Goal: Task Accomplishment & Management: Complete application form

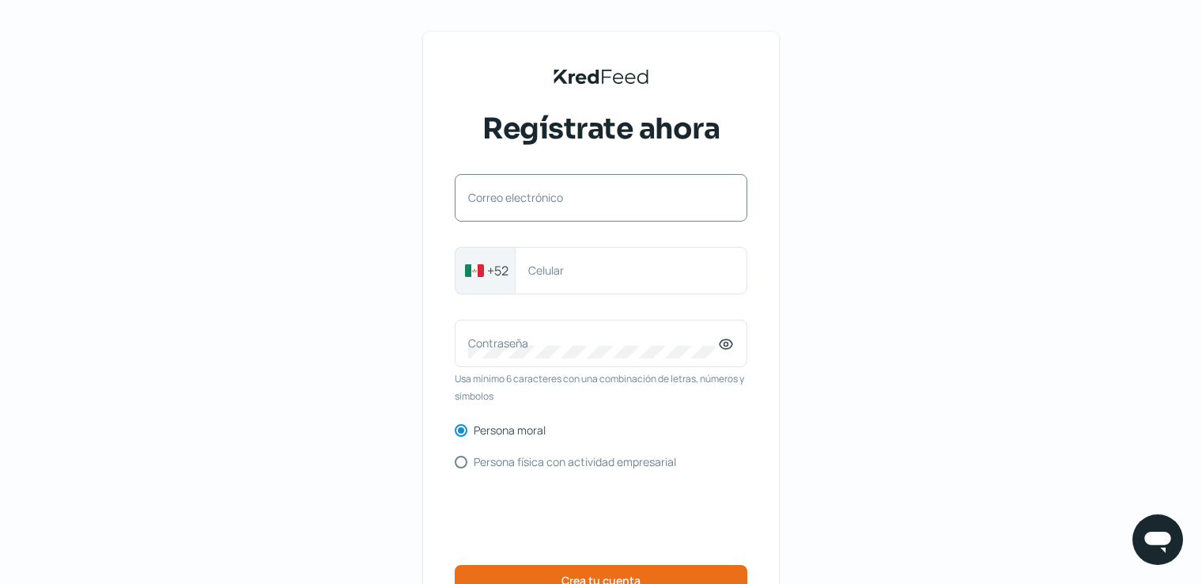
click at [516, 185] on div "Correo electrónico" at bounding box center [601, 197] width 293 height 47
drag, startPoint x: 516, startPoint y: 185, endPoint x: 500, endPoint y: 193, distance: 17.7
click at [500, 193] on label "Correo electrónico" at bounding box center [593, 197] width 250 height 15
click at [500, 199] on input "Correo electrónico" at bounding box center [601, 206] width 266 height 14
paste input "[EMAIL_ADDRESS][DOMAIN_NAME]"
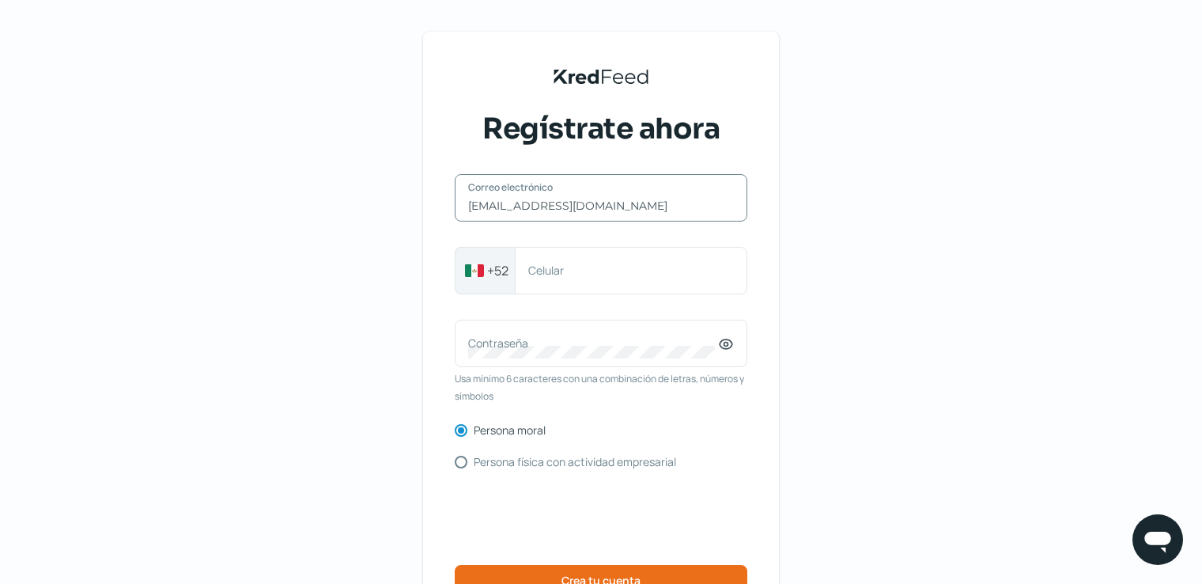
type input "[EMAIL_ADDRESS][DOMAIN_NAME]"
click at [614, 274] on label "Celular" at bounding box center [623, 270] width 190 height 15
click at [614, 274] on input "Celular" at bounding box center [631, 270] width 206 height 14
click at [554, 271] on input "8126058111" at bounding box center [631, 270] width 206 height 14
click at [569, 271] on input "8126058111" at bounding box center [631, 270] width 206 height 14
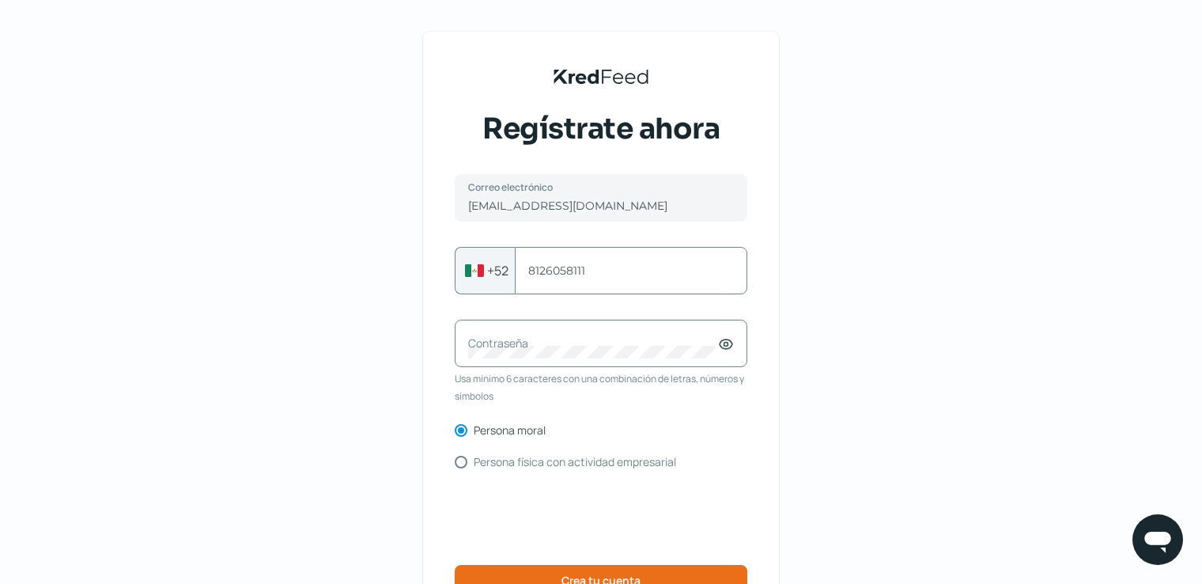
type input "8126058111"
click at [547, 339] on label "Contraseña" at bounding box center [593, 342] width 250 height 15
click at [728, 343] on icon at bounding box center [727, 344] width 4 height 4
click at [539, 359] on div "Contraseña" at bounding box center [601, 343] width 293 height 47
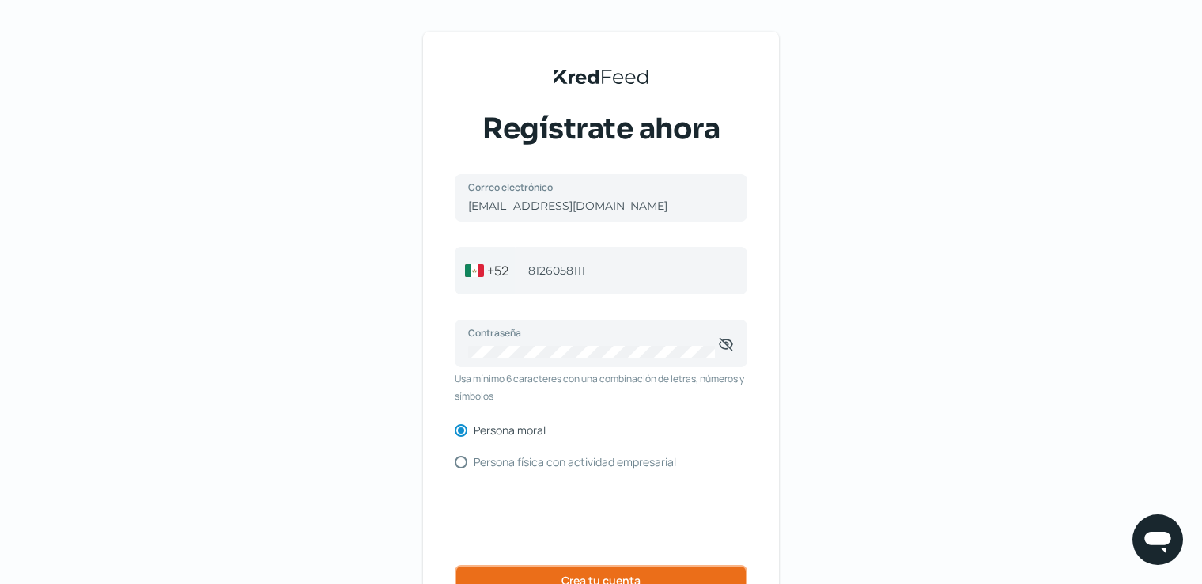
click at [654, 499] on button "Crea tu cuenta" at bounding box center [601, 581] width 293 height 32
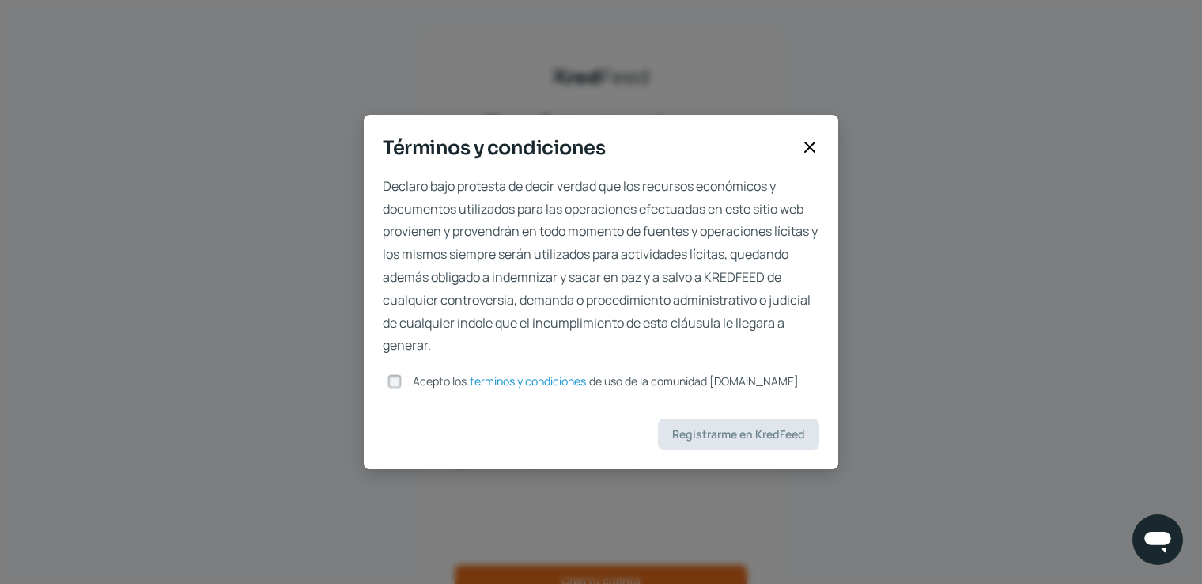
click at [396, 381] on input "Acepto los términos y condiciones de uso de la comunidad [DOMAIN_NAME]" at bounding box center [395, 381] width 14 height 14
checkbox input "true"
click at [702, 432] on span "Registrarme en KredFeed" at bounding box center [738, 434] width 133 height 11
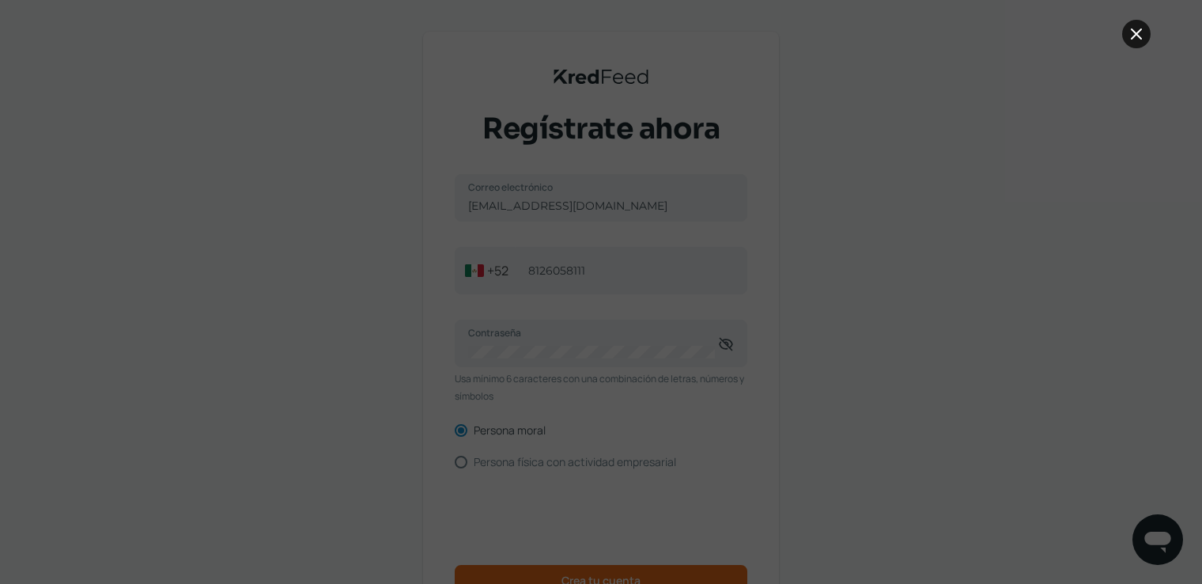
click at [795, 38] on icon at bounding box center [1136, 34] width 19 height 19
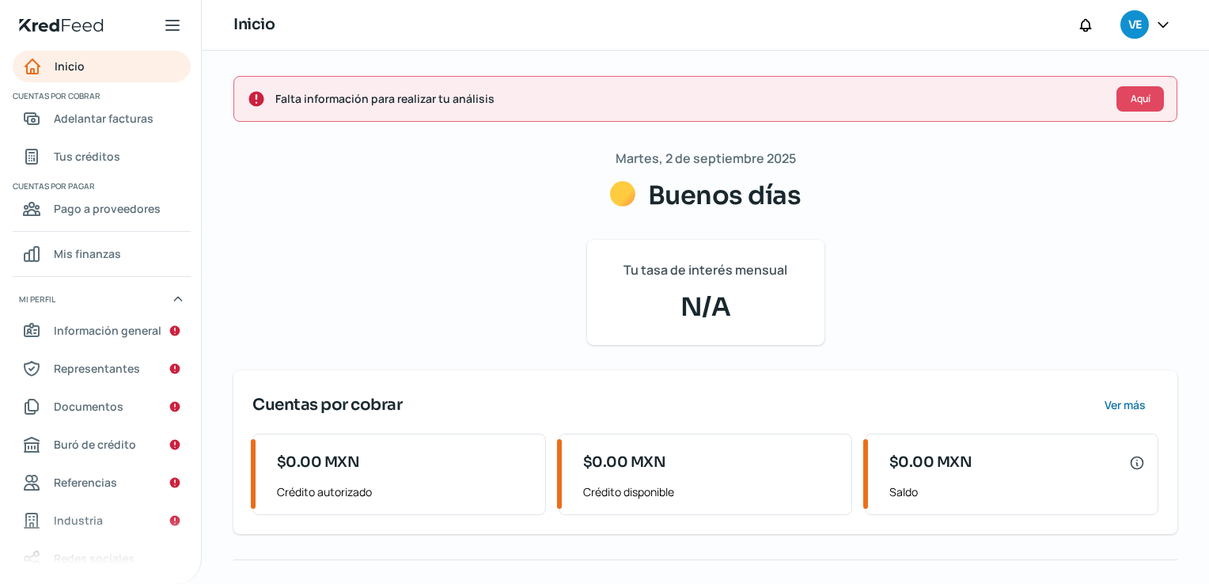
click at [795, 27] on icon at bounding box center [1163, 25] width 16 height 16
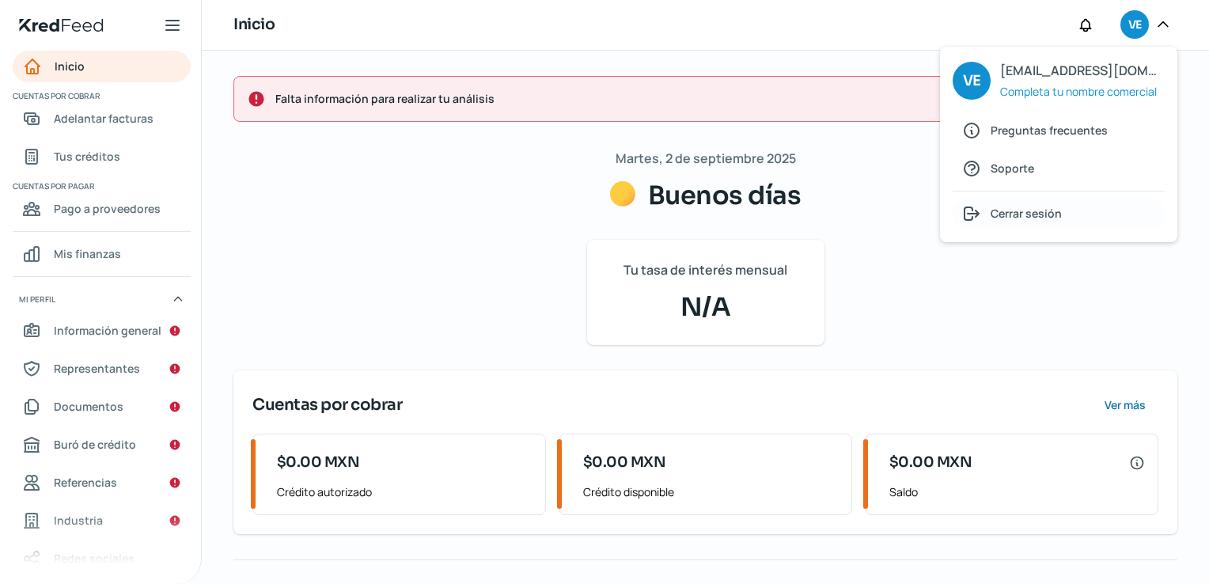
click at [795, 215] on span "Cerrar sesión" at bounding box center [1025, 213] width 71 height 20
